Goal: Information Seeking & Learning: Compare options

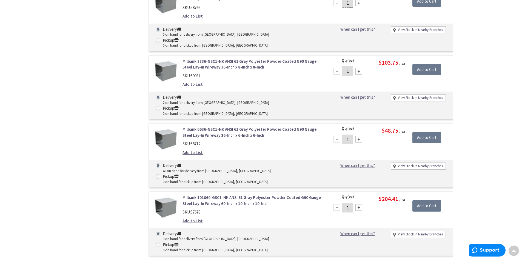
scroll to position [98, 0]
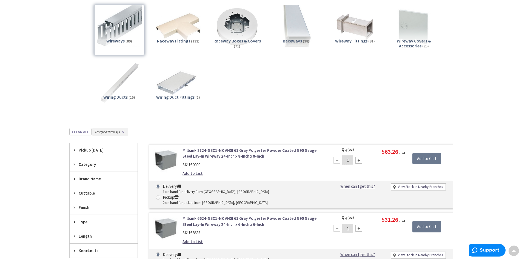
drag, startPoint x: 216, startPoint y: 93, endPoint x: 202, endPoint y: 9, distance: 85.7
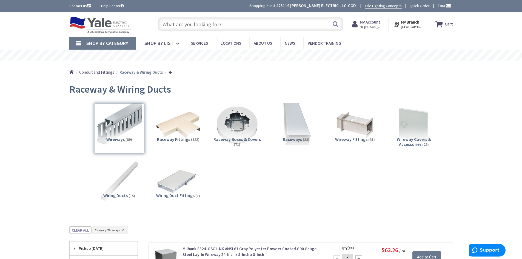
click at [97, 44] on span "Shop By Category" at bounding box center [107, 43] width 42 height 6
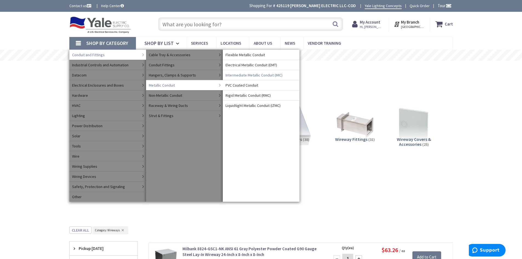
click at [254, 74] on span "Intermediate Metallic Conduit (IMC)" at bounding box center [253, 74] width 57 height 5
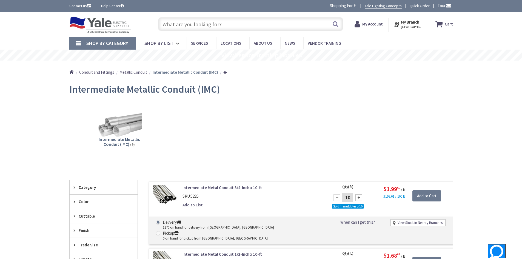
click at [195, 26] on input "text" at bounding box center [250, 24] width 185 height 14
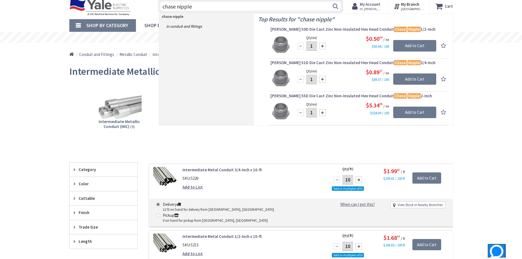
scroll to position [27, 0]
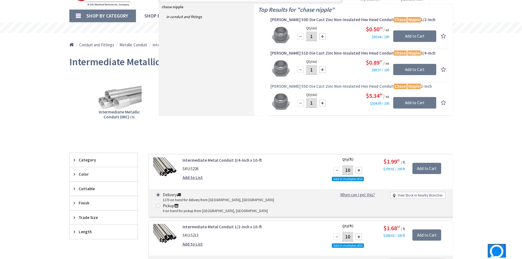
type input "chase nipple"
click at [340, 87] on span "Crouse-Hinds 55D Die Cast Zinc Non-Insulated Hex Head Conduit Chase Nipple 2-In…" at bounding box center [358, 86] width 177 height 5
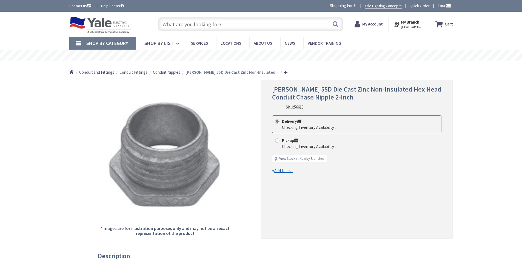
click at [166, 72] on span "Conduit Nipples" at bounding box center [166, 72] width 27 height 5
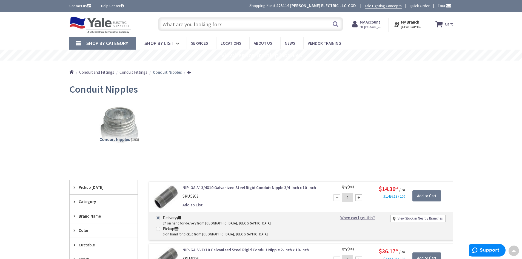
drag, startPoint x: 275, startPoint y: 135, endPoint x: 263, endPoint y: 43, distance: 93.1
click at [114, 43] on span "Shop By Category" at bounding box center [107, 43] width 42 height 6
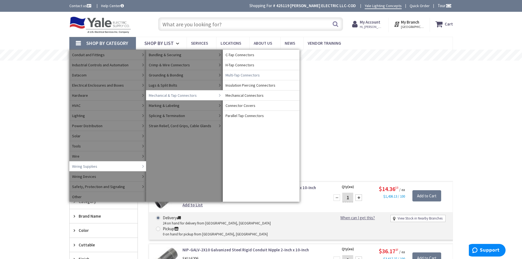
click at [237, 74] on span "Multi-Tap Connectors" at bounding box center [242, 74] width 34 height 5
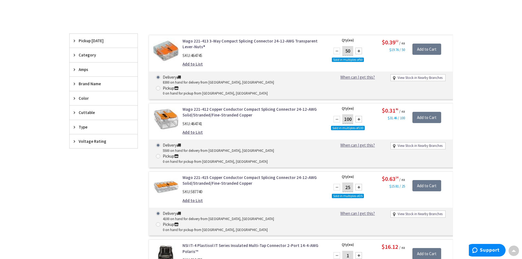
scroll to position [137, 0]
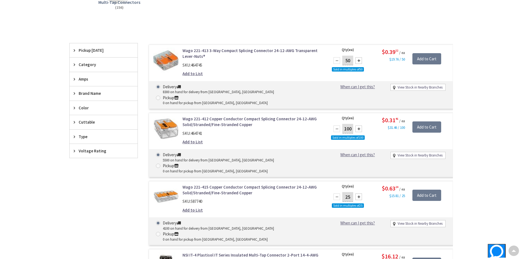
click at [80, 133] on div "Type" at bounding box center [104, 137] width 68 height 14
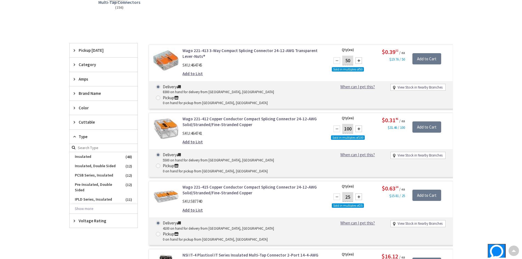
click at [80, 133] on div "Type" at bounding box center [104, 137] width 68 height 14
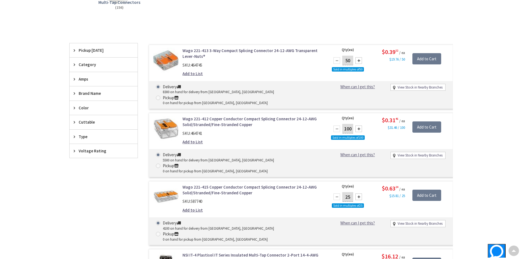
click at [81, 121] on span "Cuttable" at bounding box center [101, 122] width 45 height 6
click at [83, 91] on span "Brand Name" at bounding box center [101, 93] width 45 height 6
click at [83, 62] on span "Category" at bounding box center [101, 65] width 45 height 6
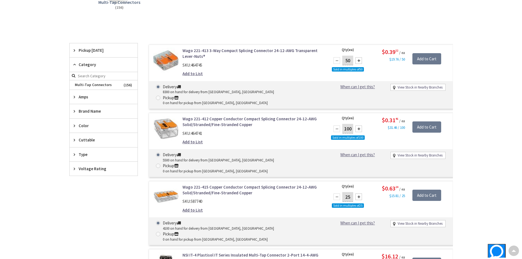
click at [83, 62] on span "Category" at bounding box center [101, 65] width 45 height 6
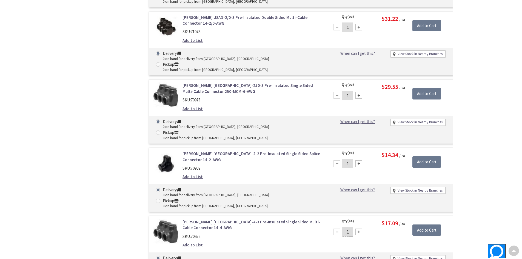
scroll to position [8789, 0]
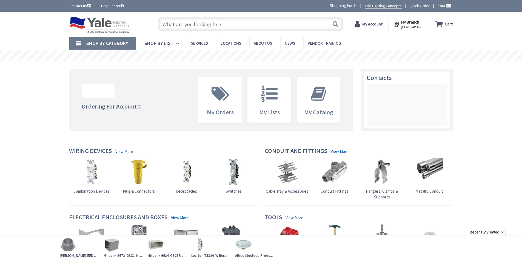
click at [105, 41] on span "Shop By Category" at bounding box center [107, 43] width 42 height 6
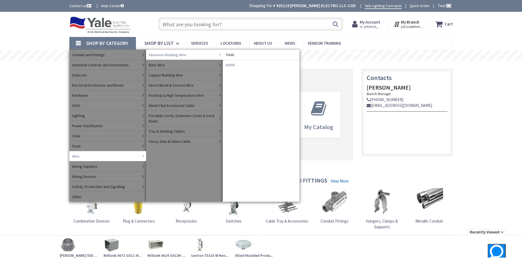
click at [232, 64] on span "XHHW" at bounding box center [229, 64] width 9 height 5
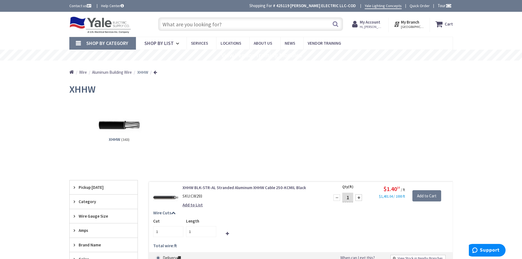
click at [123, 73] on span "Aluminum Building Wire" at bounding box center [112, 72] width 40 height 5
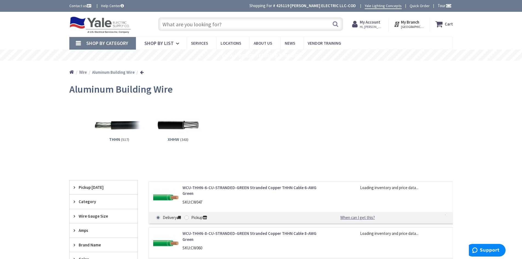
click at [119, 129] on img at bounding box center [119, 125] width 50 height 50
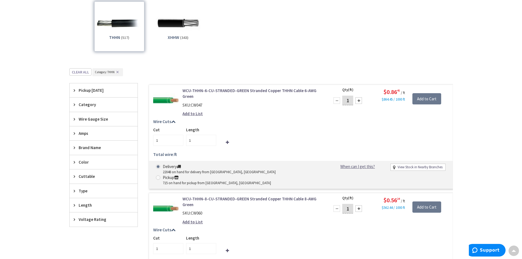
scroll to position [115, 0]
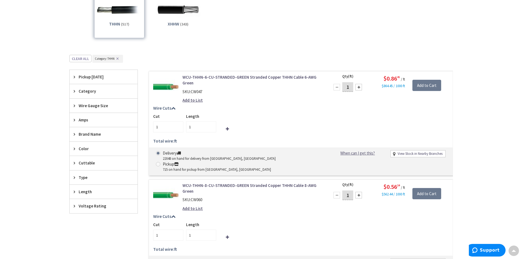
click at [99, 108] on span "Wire Gauge Size" at bounding box center [101, 106] width 45 height 6
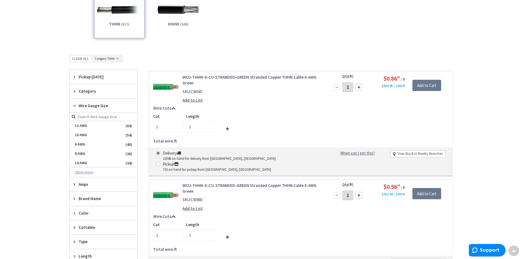
click at [88, 170] on button "Show more" at bounding box center [104, 172] width 68 height 9
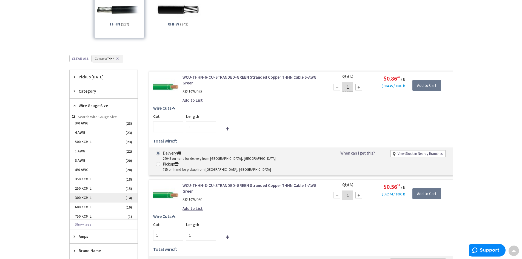
scroll to position [88, 0]
click at [87, 204] on span "600 KCMIL" at bounding box center [104, 205] width 68 height 9
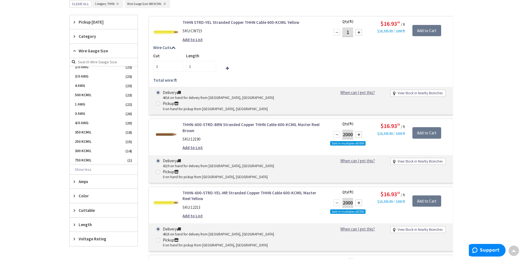
scroll to position [0, 0]
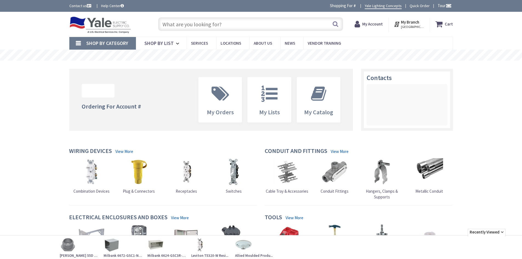
click at [78, 42] on link "Shop By Category" at bounding box center [102, 43] width 67 height 13
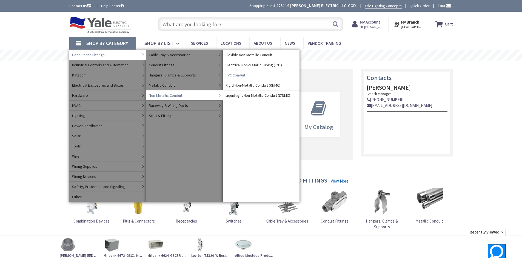
click at [239, 72] on span "PVC Conduit" at bounding box center [235, 74] width 20 height 5
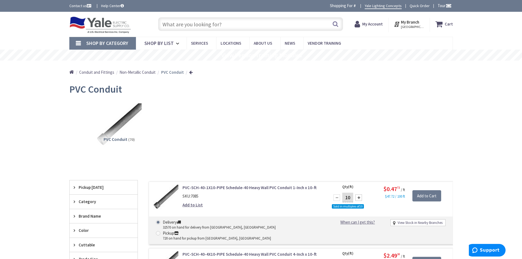
click at [89, 42] on span "Shop By Category" at bounding box center [107, 43] width 42 height 6
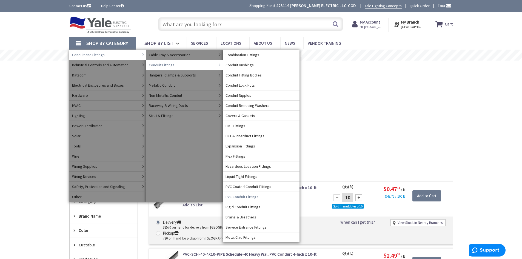
click at [254, 196] on span "PVC Conduit Fittings" at bounding box center [241, 196] width 33 height 5
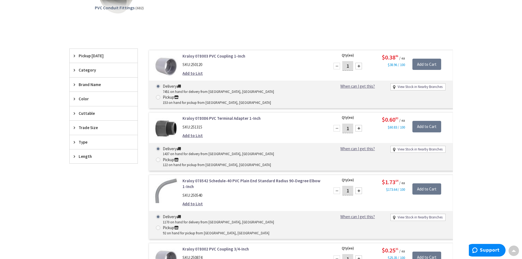
scroll to position [137, 0]
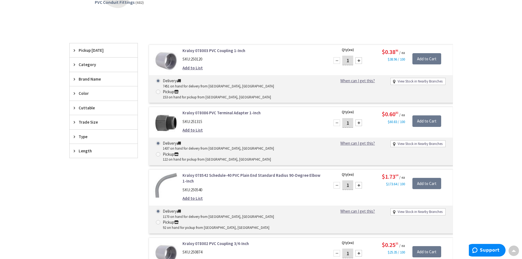
click at [84, 121] on span "Trade Size" at bounding box center [101, 122] width 45 height 6
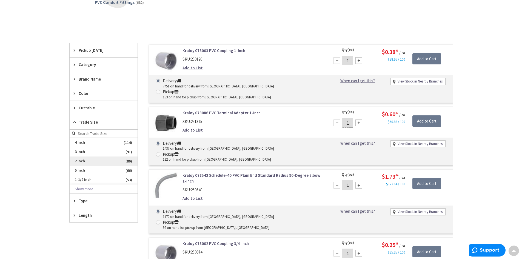
click at [81, 161] on span "2 Inch" at bounding box center [104, 160] width 68 height 9
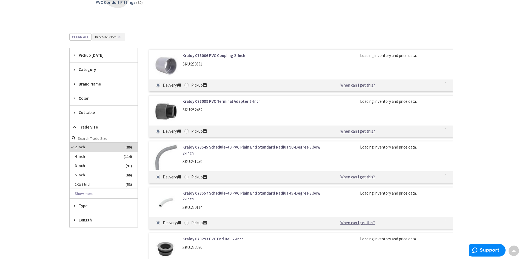
click at [85, 206] on span "Type" at bounding box center [101, 206] width 45 height 6
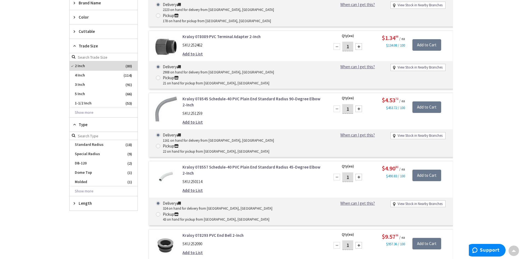
scroll to position [219, 0]
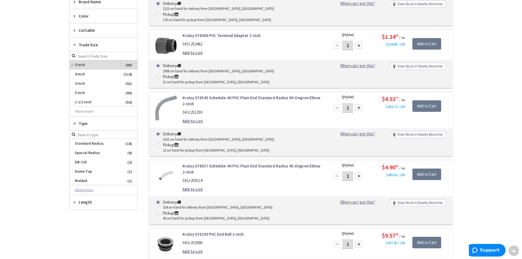
click at [89, 191] on button "Show more" at bounding box center [104, 189] width 68 height 9
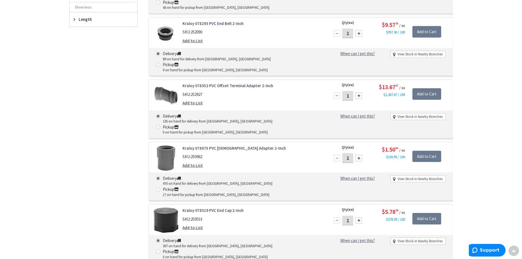
scroll to position [0, 0]
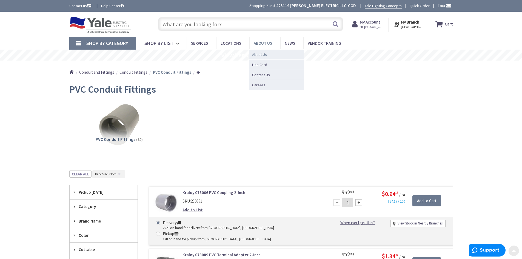
drag, startPoint x: 288, startPoint y: 183, endPoint x: 260, endPoint y: 53, distance: 133.3
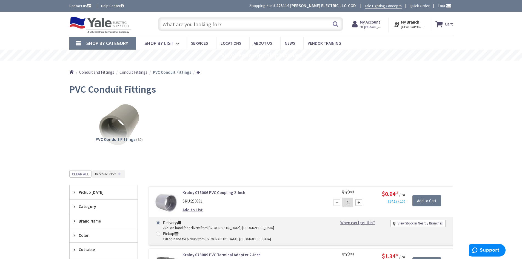
click at [94, 38] on link "Shop By Category" at bounding box center [102, 43] width 67 height 13
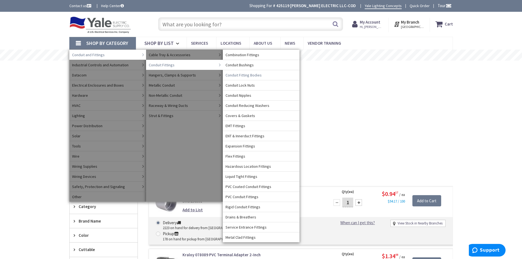
click at [245, 74] on span "Conduit Fitting Bodies" at bounding box center [243, 74] width 36 height 5
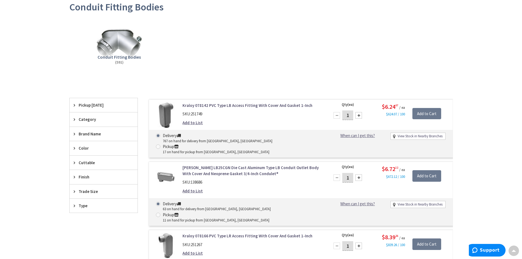
click at [80, 191] on span "Trade Size" at bounding box center [101, 191] width 45 height 6
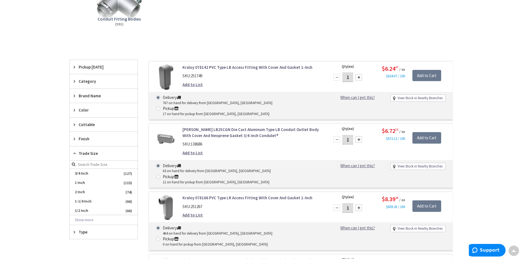
scroll to position [137, 0]
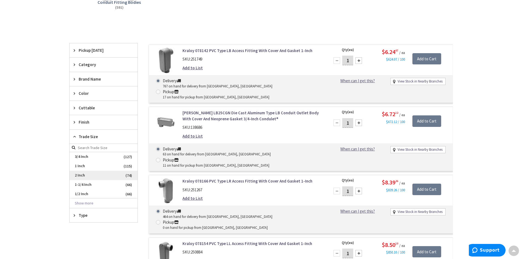
click at [79, 175] on span "2 Inch" at bounding box center [104, 175] width 68 height 9
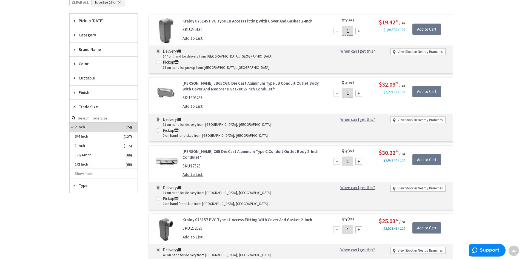
scroll to position [164, 0]
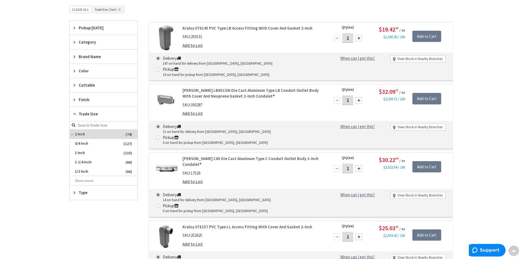
click at [84, 99] on span "Finish" at bounding box center [101, 100] width 45 height 6
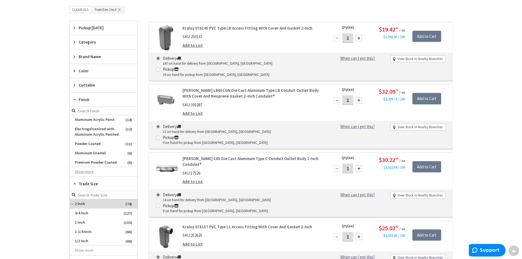
click at [83, 171] on button "Show more" at bounding box center [104, 171] width 68 height 9
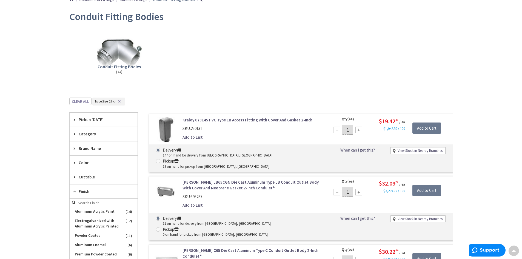
scroll to position [82, 0]
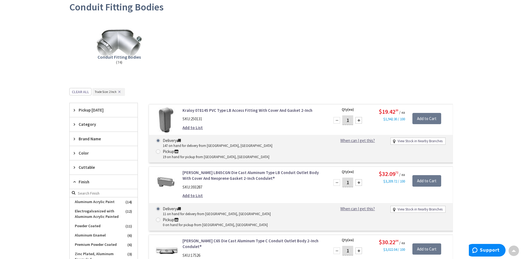
click at [84, 124] on span "Category" at bounding box center [101, 124] width 45 height 6
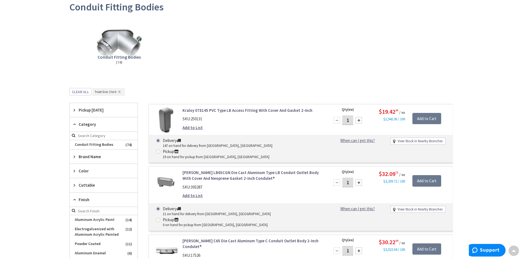
click at [84, 124] on span "Category" at bounding box center [101, 124] width 45 height 6
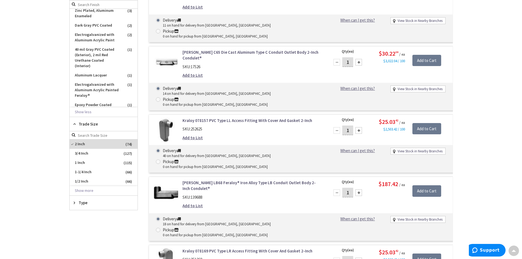
scroll to position [274, 0]
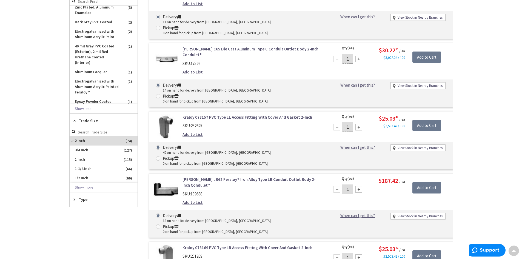
click at [86, 205] on div "Type" at bounding box center [104, 199] width 68 height 14
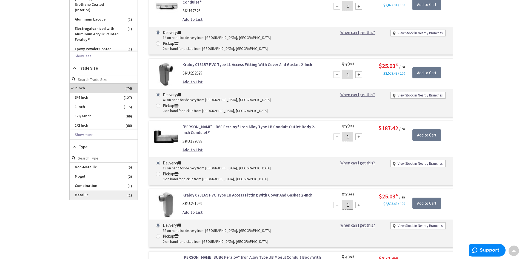
scroll to position [329, 0]
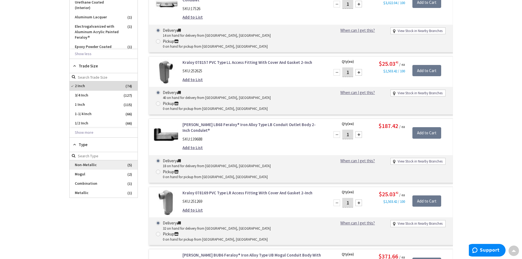
click at [91, 166] on span "Non-Metallic" at bounding box center [104, 164] width 68 height 9
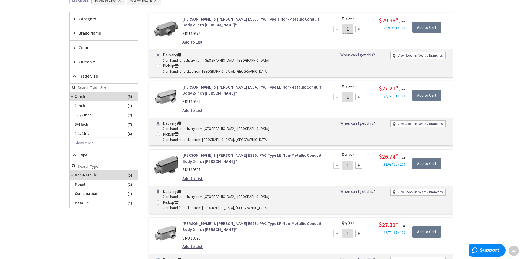
scroll to position [101, 0]
